Goal: Information Seeking & Learning: Learn about a topic

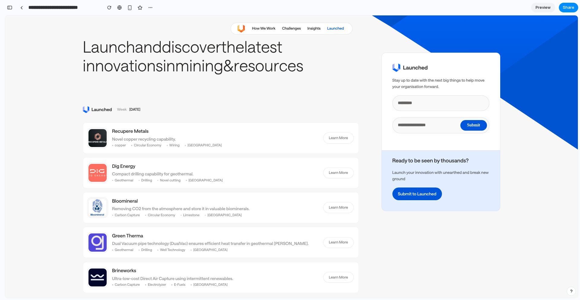
scroll to position [61, 0]
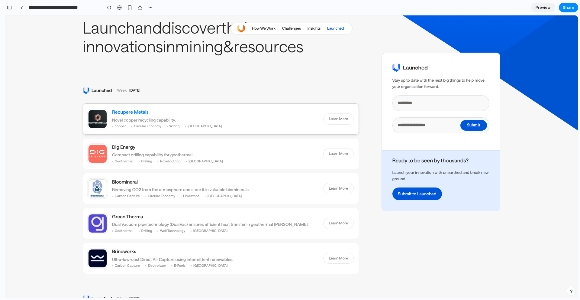
click at [123, 115] on h3 "Recupere Metals" at bounding box center [215, 112] width 206 height 7
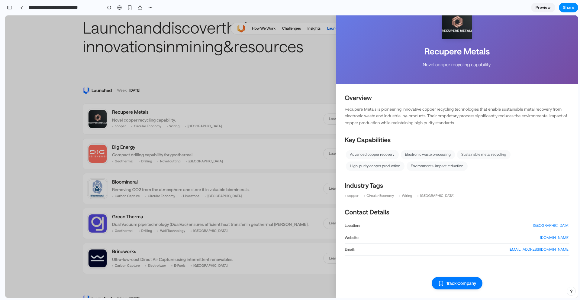
scroll to position [0, 0]
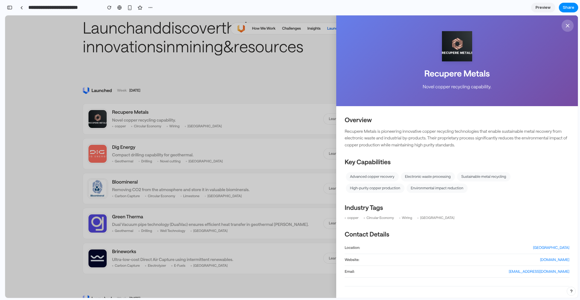
click at [233, 91] on div "Recupere Metals Novel copper recycling capability. Overview Recupere Metals is …" at bounding box center [291, 156] width 572 height 282
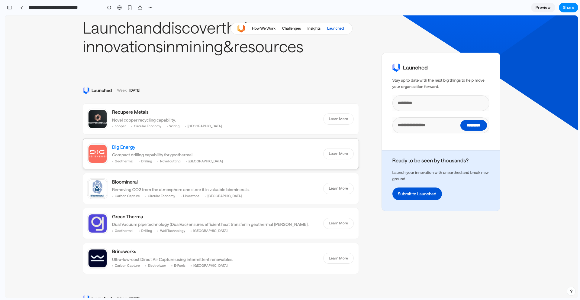
click at [124, 149] on h3 "Dig Energy" at bounding box center [215, 147] width 206 height 7
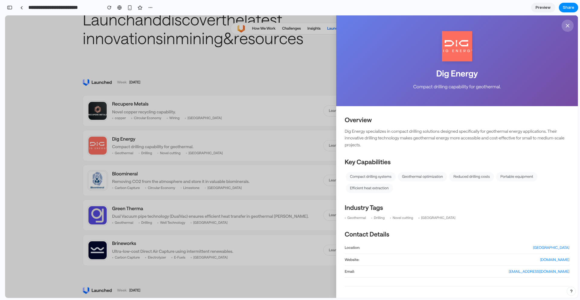
click at [247, 66] on div "Dig Energy Compact drilling capability for geothermal. Overview Dig Energy spec…" at bounding box center [291, 156] width 572 height 282
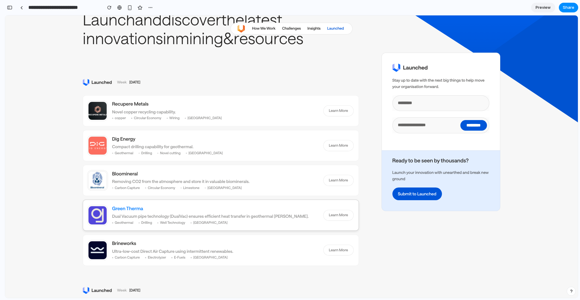
click at [122, 207] on h3 "Green Therma" at bounding box center [215, 208] width 206 height 7
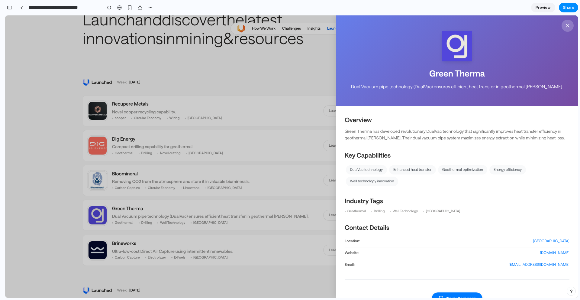
click at [213, 226] on div "Green Therma Dual Vacuum pipe technology (DualVac) ensures efficient heat trans…" at bounding box center [291, 156] width 572 height 282
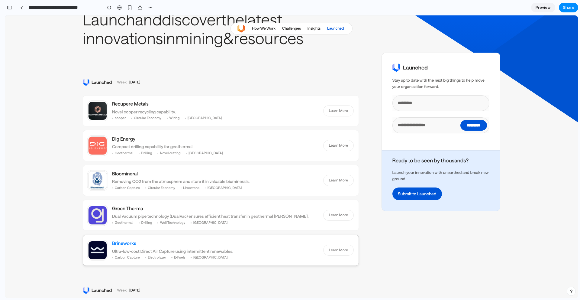
click at [126, 242] on h3 "Brineworks" at bounding box center [215, 243] width 206 height 7
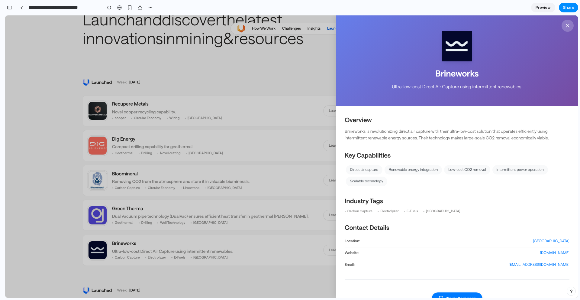
click at [73, 188] on div "Brineworks Ultra-low-cost Direct Air Capture using intermittent renewables. Ove…" at bounding box center [291, 156] width 572 height 282
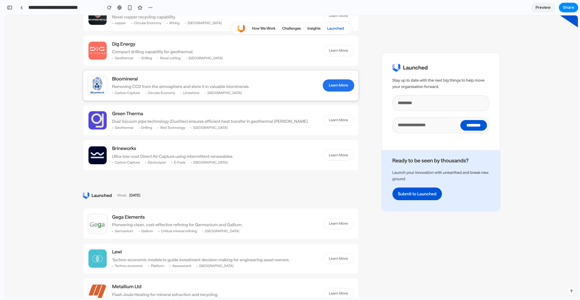
scroll to position [169, 0]
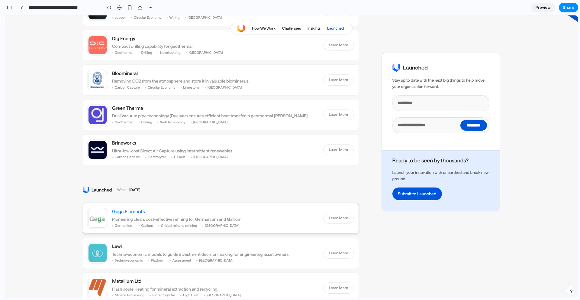
click at [131, 215] on h3 "Gega Elements" at bounding box center [215, 211] width 206 height 7
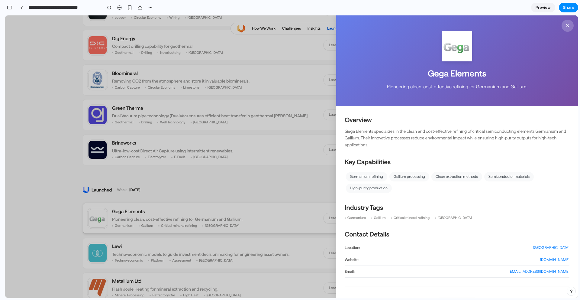
scroll to position [190, 0]
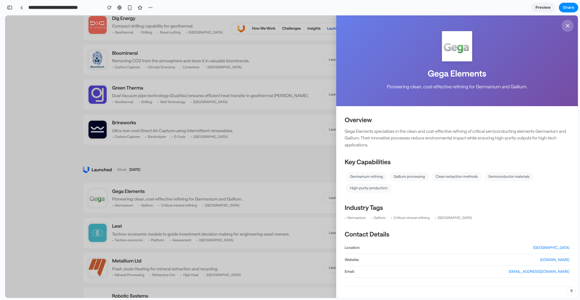
click at [56, 218] on div "Gega Elements Pioneering clean, cost-effective refining for Germanium and Galli…" at bounding box center [291, 156] width 572 height 282
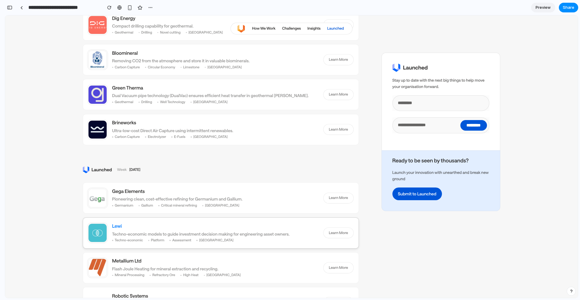
click at [114, 226] on h3 "Lewi" at bounding box center [215, 226] width 206 height 7
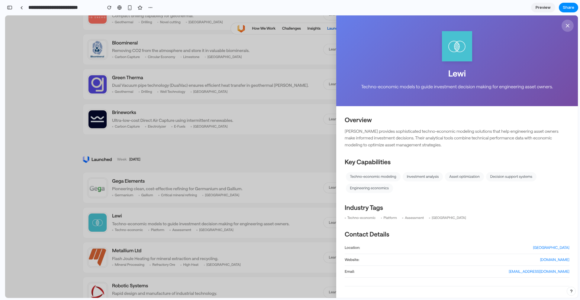
scroll to position [22, 0]
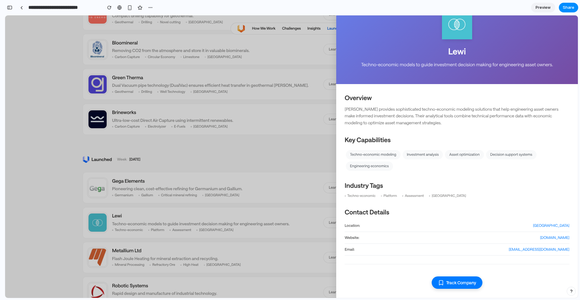
click at [449, 280] on button "Track Company" at bounding box center [456, 282] width 51 height 12
click at [456, 286] on button "Tracked" at bounding box center [457, 282] width 36 height 12
click at [448, 283] on button "Track Company" at bounding box center [456, 282] width 51 height 12
click at [260, 250] on div "Lewi Techno-economic models to guide investment decision making for engineering…" at bounding box center [291, 156] width 572 height 282
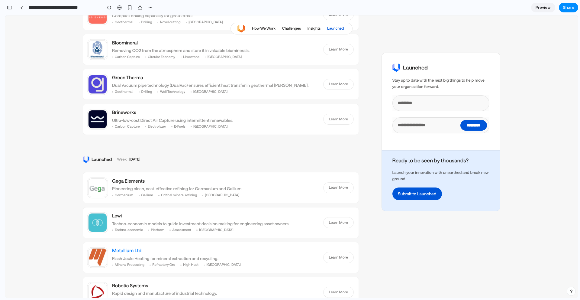
scroll to position [247, 0]
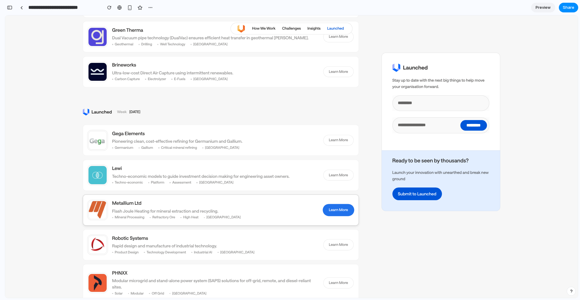
click at [323, 215] on link "Learn More" at bounding box center [338, 209] width 30 height 11
click at [323, 211] on link "Learn More" at bounding box center [338, 209] width 30 height 11
click at [323, 247] on link "Learn More" at bounding box center [338, 244] width 30 height 11
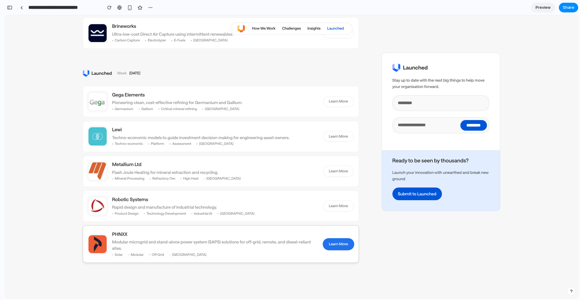
scroll to position [310, 0]
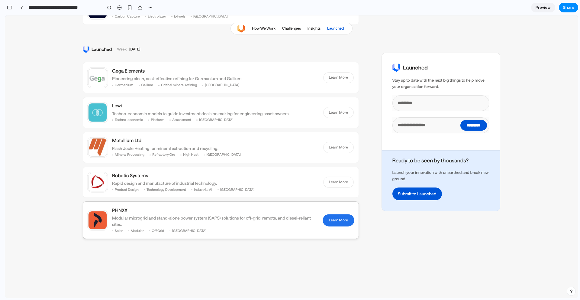
click at [323, 220] on link "Learn More" at bounding box center [338, 220] width 30 height 11
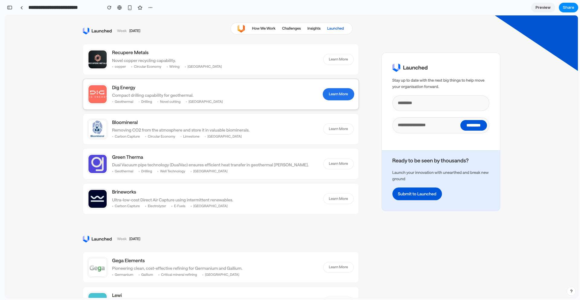
scroll to position [71, 0]
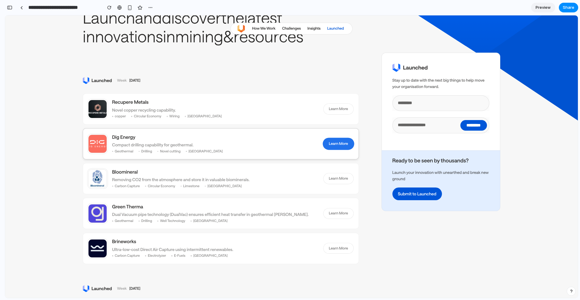
click at [323, 141] on link "Learn More" at bounding box center [338, 143] width 30 height 11
click at [323, 142] on link "Learn More" at bounding box center [338, 143] width 30 height 11
click at [122, 139] on h3 "Dig Energy" at bounding box center [215, 137] width 206 height 7
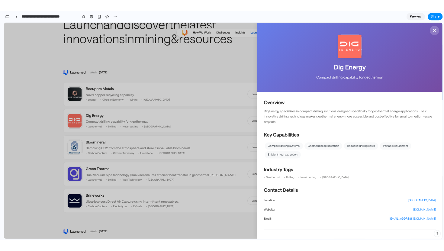
scroll to position [22, 0]
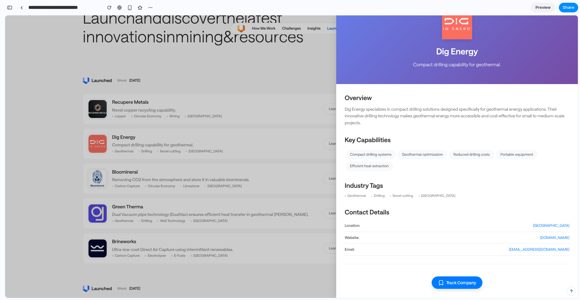
click at [453, 283] on button "Track Company" at bounding box center [456, 282] width 51 height 12
click at [272, 102] on div "Dig Energy Compact drilling capability for geothermal. Overview Dig Energy spec…" at bounding box center [291, 156] width 572 height 282
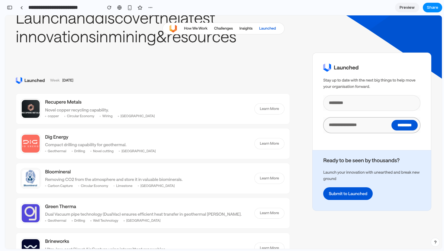
scroll to position [463, 0]
